Goal: Navigation & Orientation: Find specific page/section

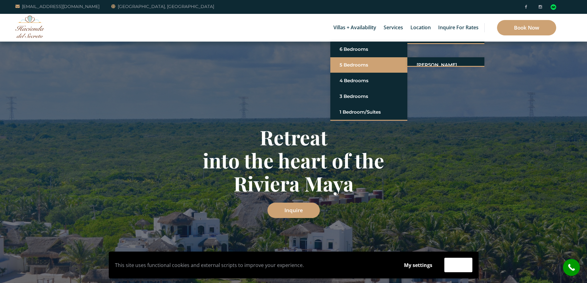
click at [352, 65] on link "5 Bedrooms" at bounding box center [369, 64] width 59 height 11
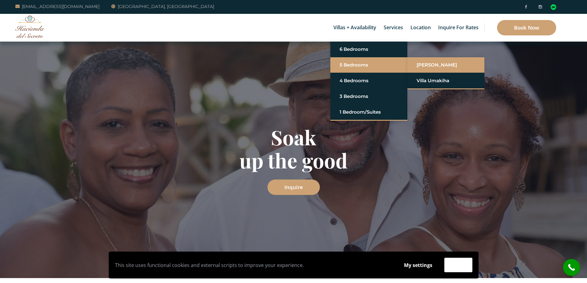
click at [432, 67] on link "[PERSON_NAME]" at bounding box center [446, 64] width 59 height 11
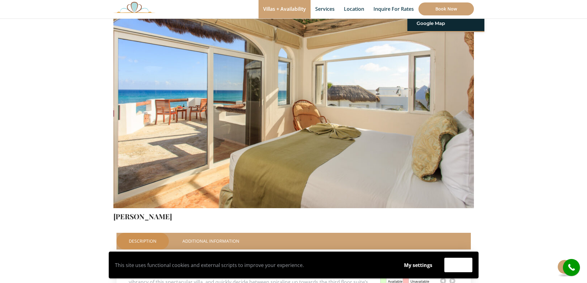
scroll to position [62, 0]
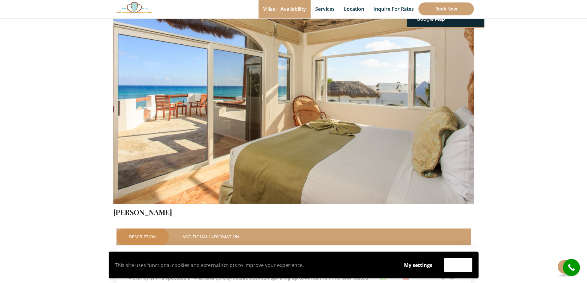
click at [380, 121] on img at bounding box center [293, 85] width 361 height 240
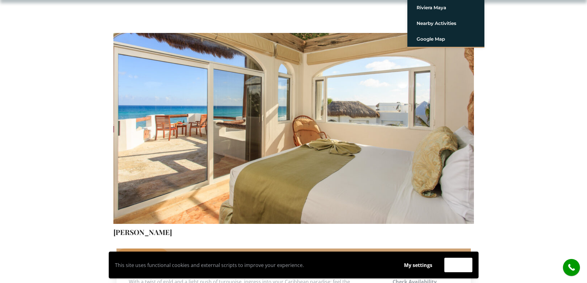
scroll to position [31, 0]
